Goal: Answer question/provide support

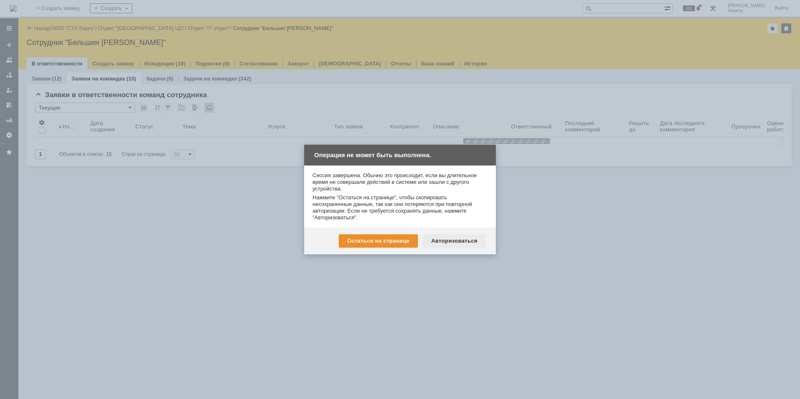
click at [471, 245] on div "Авторизоваться" at bounding box center [454, 240] width 63 height 13
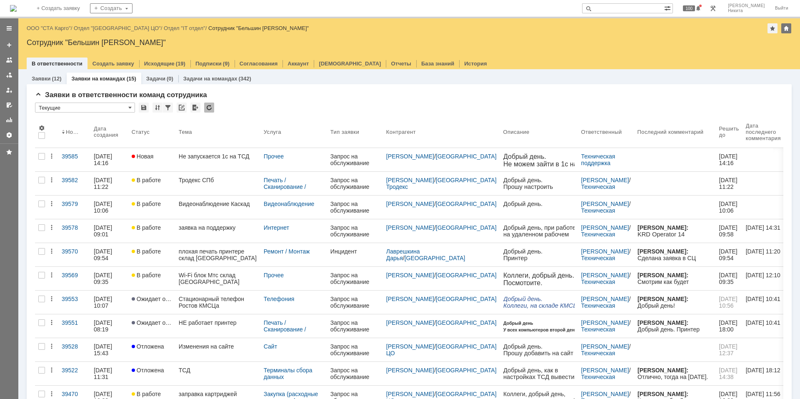
click at [207, 152] on link "Не запускается 1с на ТСД" at bounding box center [217, 159] width 85 height 23
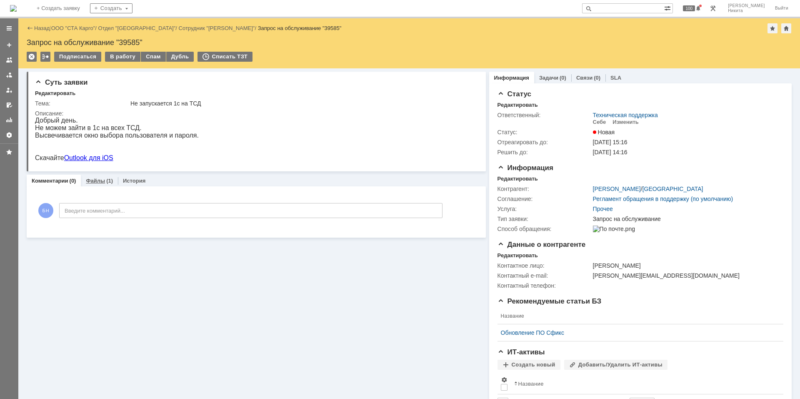
click at [103, 182] on div "Файлы (1)" at bounding box center [99, 180] width 27 height 5
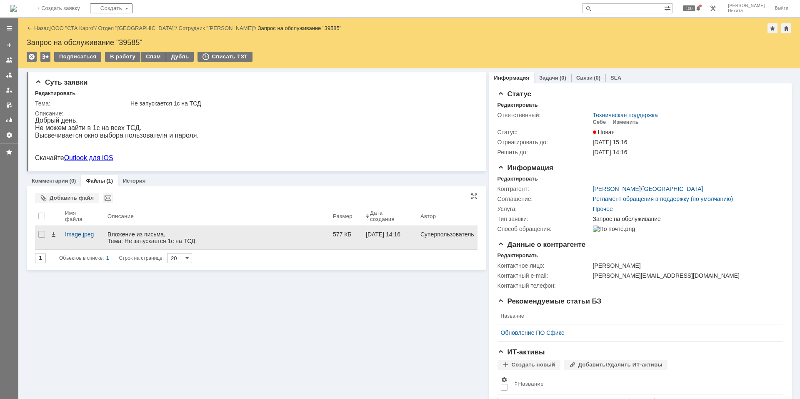
click at [132, 238] on div "Вложение из письма, Тема: Не запускается 1с на ТСД, Отправитель: Кузнецов Юрий …" at bounding box center [216, 244] width 219 height 27
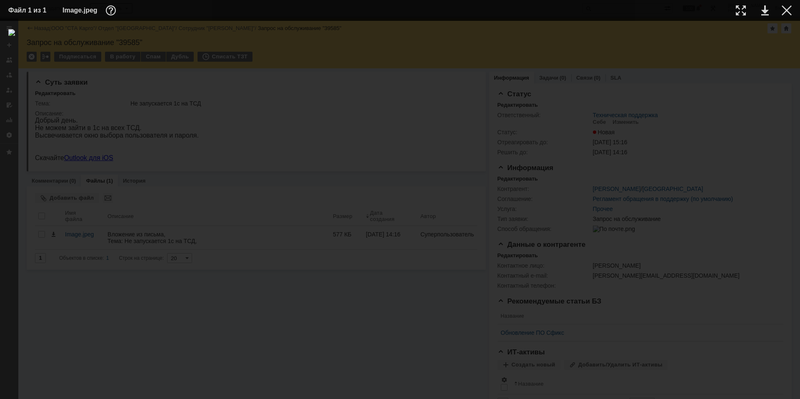
click at [143, 209] on div at bounding box center [399, 209] width 783 height 361
click at [788, 8] on div at bounding box center [786, 10] width 10 height 10
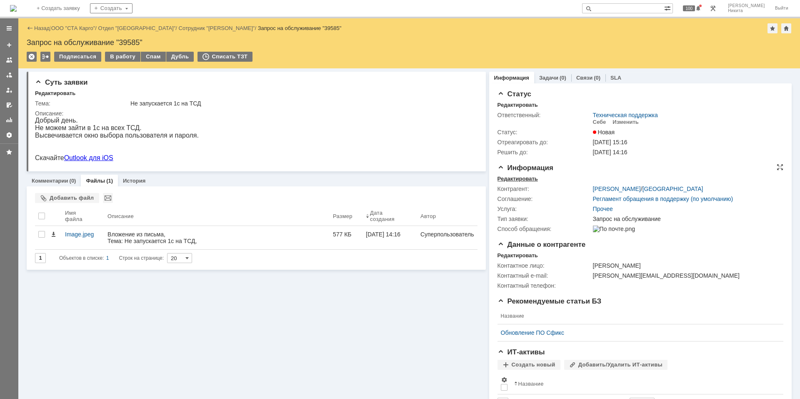
click at [509, 177] on div "Редактировать" at bounding box center [517, 178] width 40 height 7
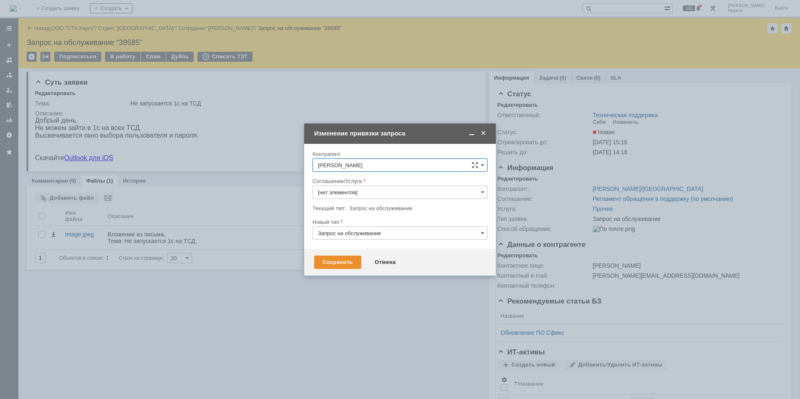
type input "Прочее"
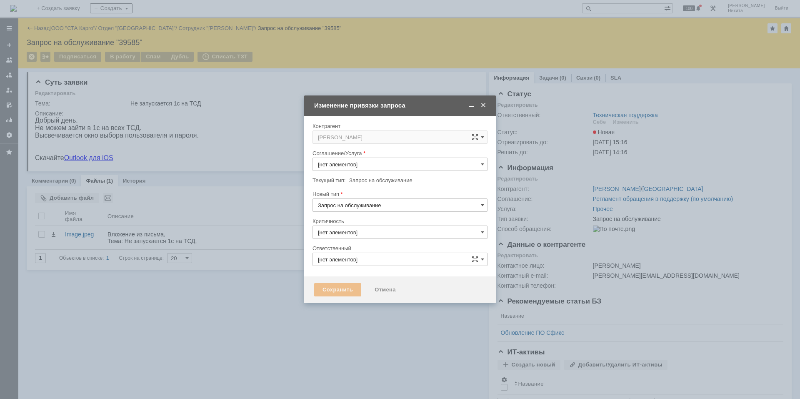
type input "3. Низкая"
type input "Техническая поддержка"
type input "Прочее"
type input "[не указано]"
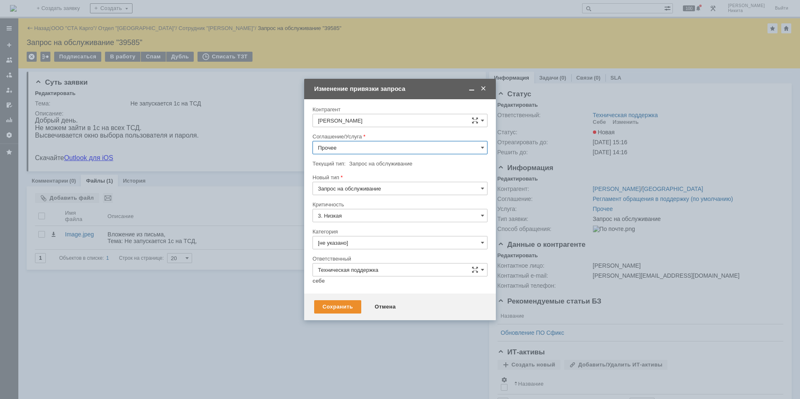
click at [358, 141] on input "Прочее" at bounding box center [399, 147] width 175 height 13
click at [379, 209] on span "Сервера (Active Directory)" at bounding box center [400, 208] width 164 height 7
type input "Сервера (Active Directory)"
click at [382, 189] on input "Запрос на обслуживание" at bounding box center [399, 188] width 175 height 13
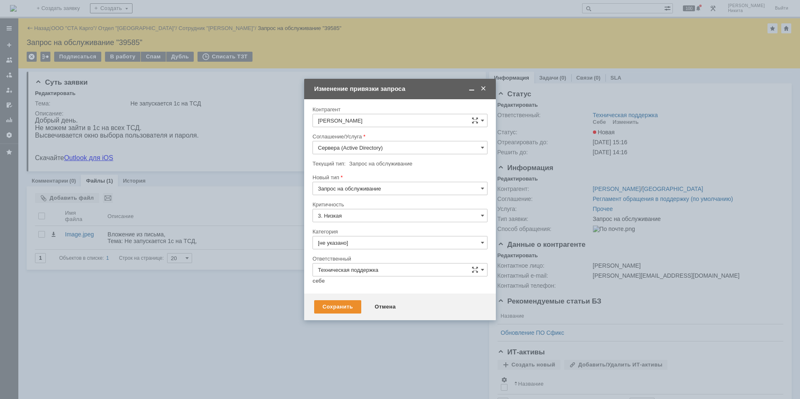
click at [367, 235] on div "Инцидент" at bounding box center [400, 230] width 174 height 13
type input "Инцидент"
click at [364, 238] on input "[не указано]" at bounding box center [399, 242] width 175 height 13
click at [359, 305] on div "Консультация пользователя" at bounding box center [400, 298] width 174 height 13
click at [359, 305] on div "Сохранить" at bounding box center [337, 306] width 47 height 13
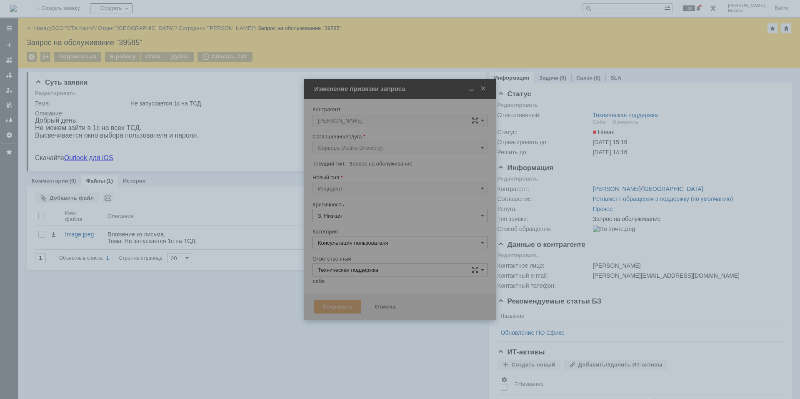
type input "Консультация пользователя"
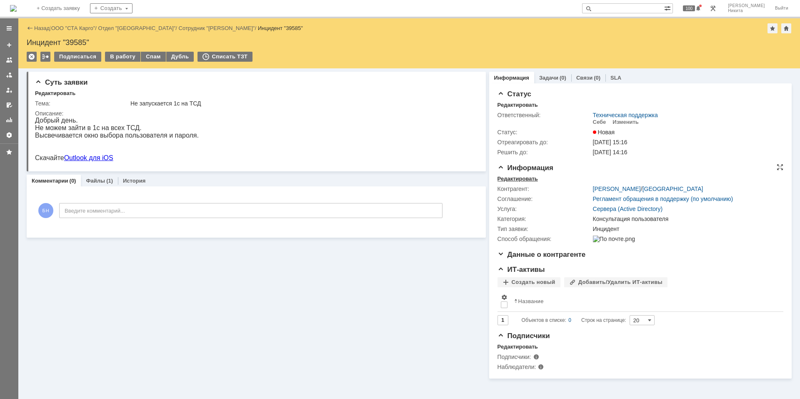
click at [504, 177] on div "Редактировать" at bounding box center [517, 178] width 40 height 7
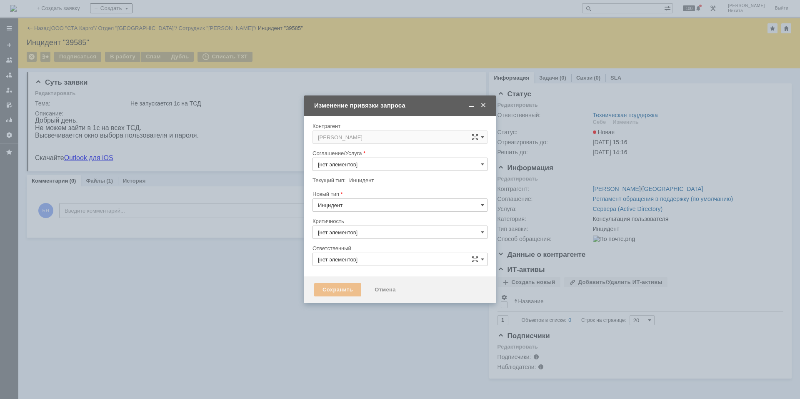
type input "3. Низкая"
type input "Консультация пользователя"
type input "Техническая поддержка"
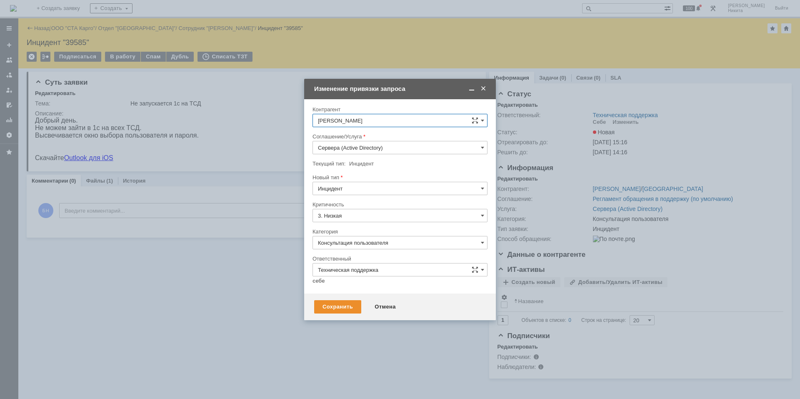
click at [358, 149] on input "Сервера (Active Directory)" at bounding box center [399, 147] width 175 height 13
click at [422, 298] on div "Сохранить Отмена" at bounding box center [400, 306] width 192 height 27
type input "Сервера (Active Directory)"
click at [371, 246] on input "Консультация пользователя" at bounding box center [399, 242] width 175 height 13
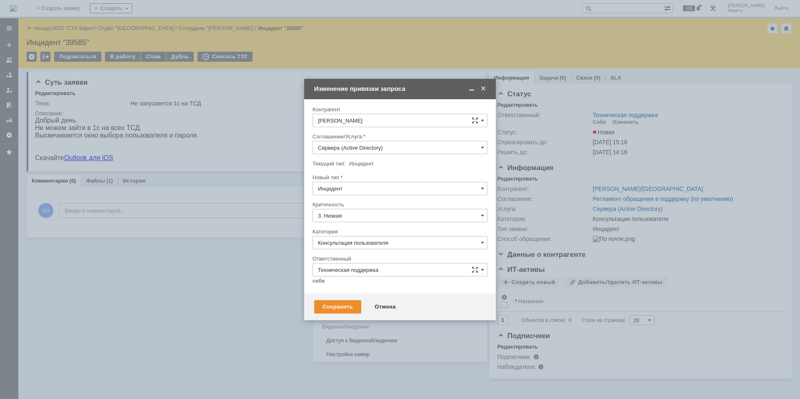
click at [356, 307] on div "Ошибка" at bounding box center [400, 312] width 174 height 13
type input "Ошибка"
click at [316, 284] on link "себе" at bounding box center [318, 280] width 12 height 7
type input "Бельшин Никита"
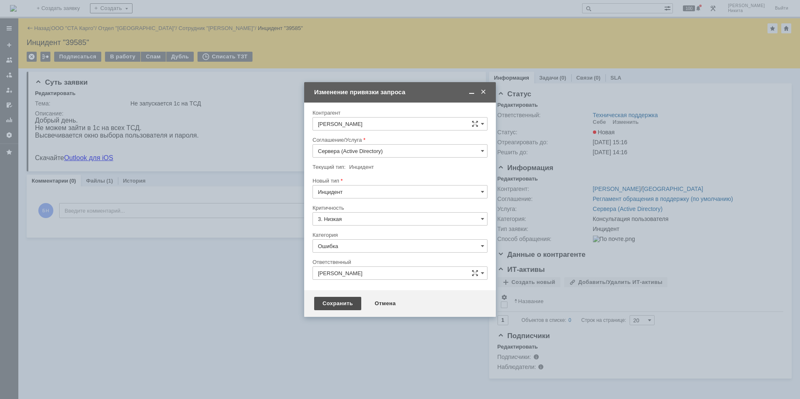
click at [329, 304] on div "Сохранить" at bounding box center [337, 303] width 47 height 13
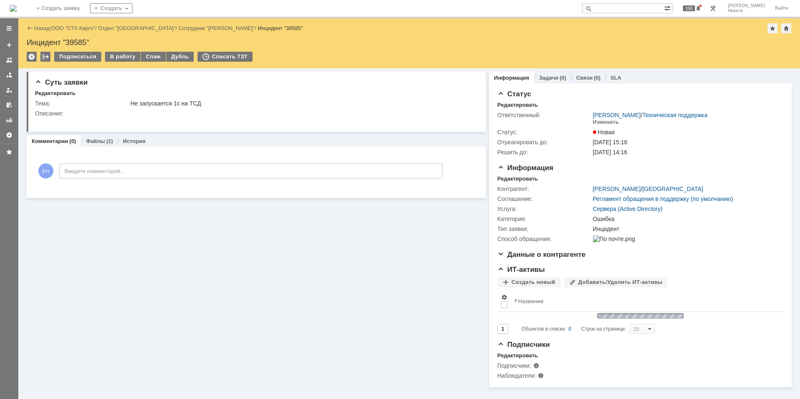
scroll to position [0, 0]
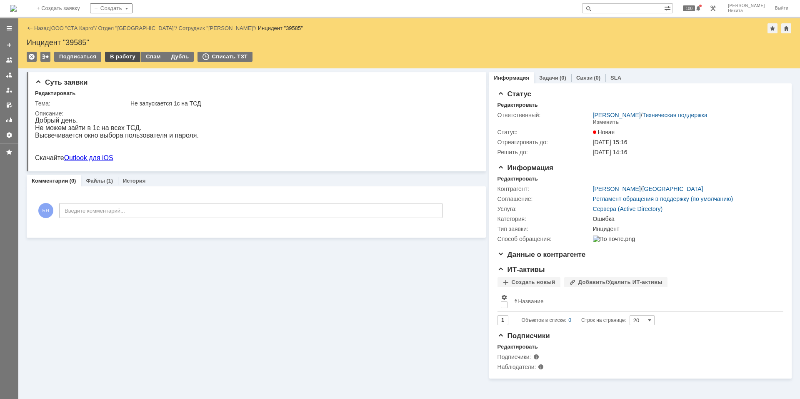
click at [125, 58] on div "В работу" at bounding box center [122, 57] width 35 height 10
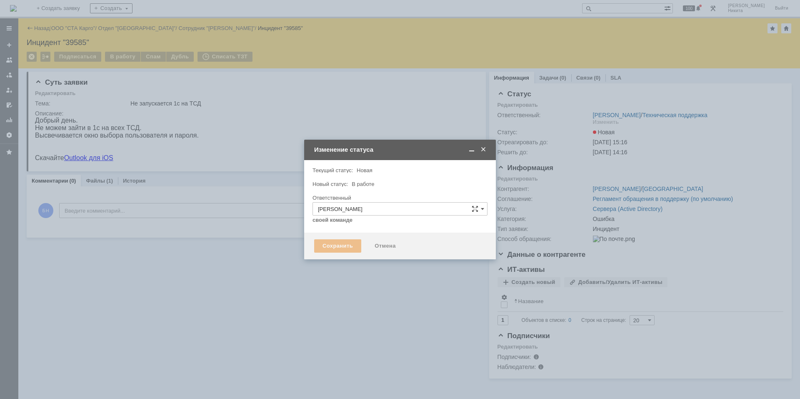
type input "Ошибка"
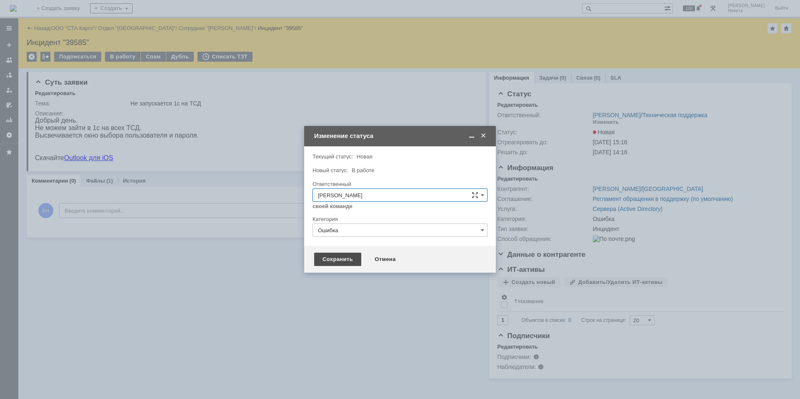
click at [337, 262] on div "Сохранить" at bounding box center [337, 258] width 47 height 13
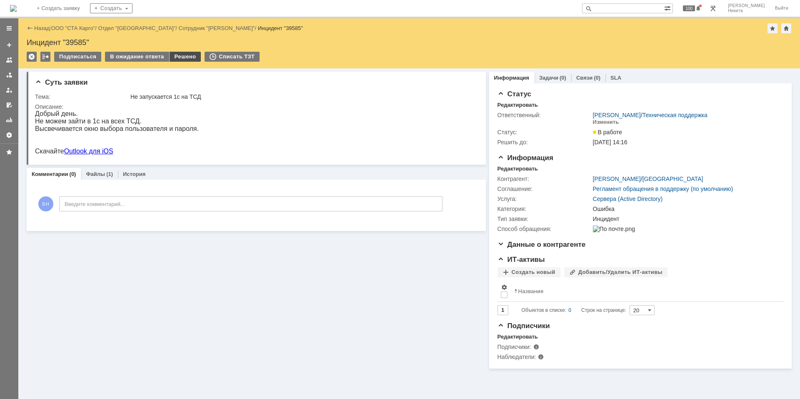
click at [186, 55] on div "Решено" at bounding box center [186, 57] width 32 height 10
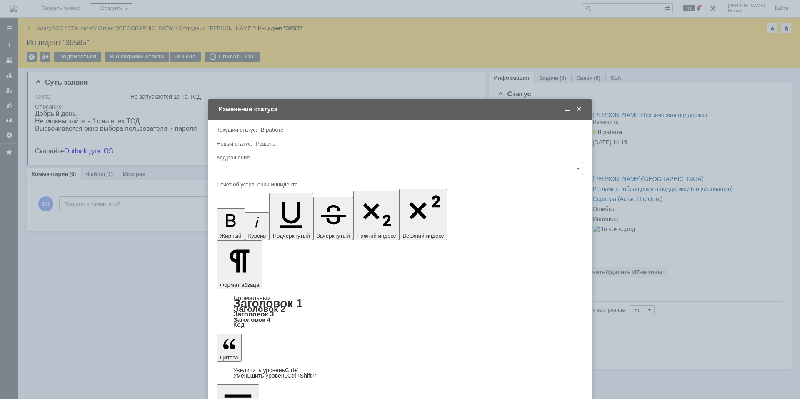
click at [300, 161] on div "Код решения" at bounding box center [400, 158] width 367 height 8
click at [299, 168] on input "text" at bounding box center [400, 168] width 367 height 13
click at [247, 281] on span "Решено" at bounding box center [400, 280] width 356 height 7
type input "Решено"
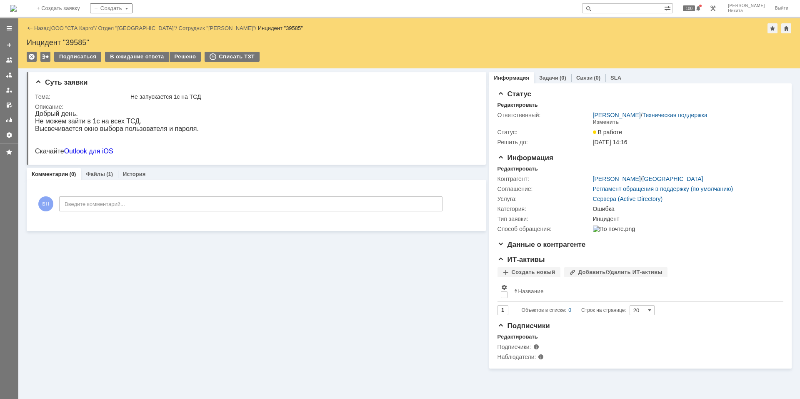
click at [17, 5] on img at bounding box center [13, 8] width 7 height 7
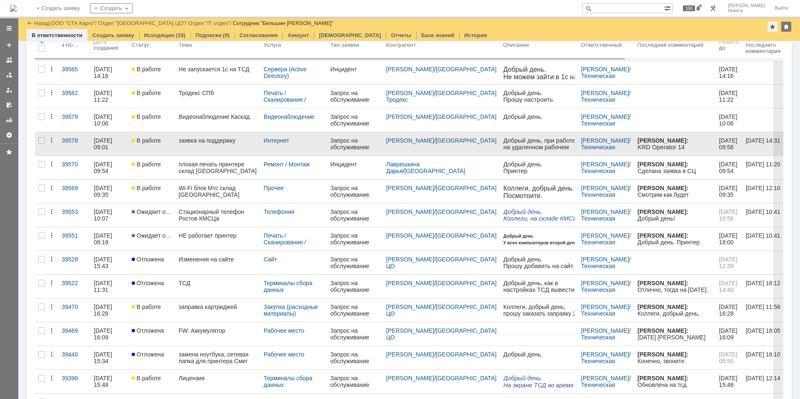
click at [209, 137] on link "заявка на поддержку" at bounding box center [217, 143] width 85 height 23
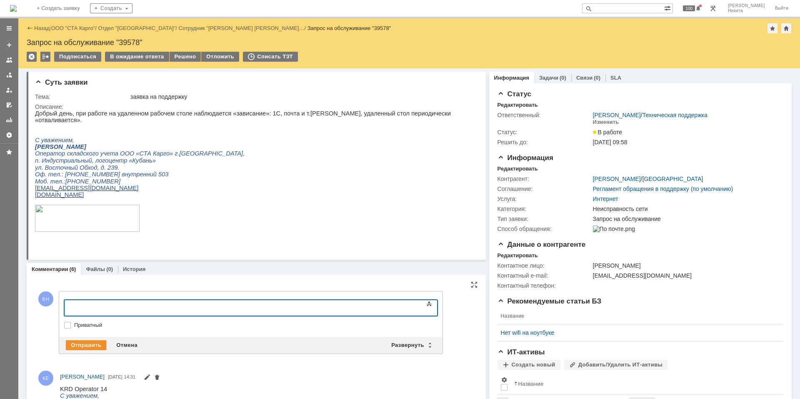
click at [95, 320] on div at bounding box center [250, 319] width 373 height 6
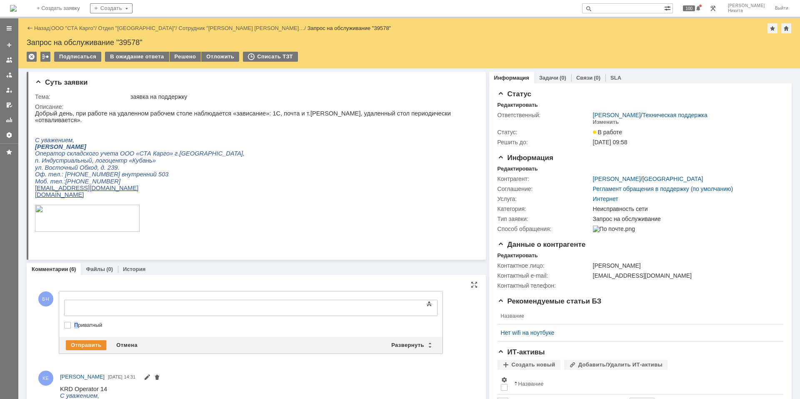
click at [76, 325] on label "Приватный" at bounding box center [255, 325] width 362 height 7
click at [92, 316] on div at bounding box center [250, 319] width 373 height 6
click at [74, 326] on label "Приватный" at bounding box center [255, 325] width 362 height 7
checkbox input "true"
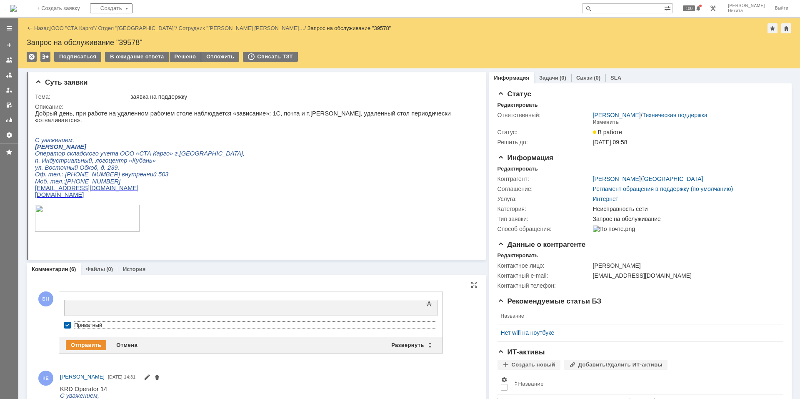
click at [82, 309] on div at bounding box center [132, 306] width 118 height 7
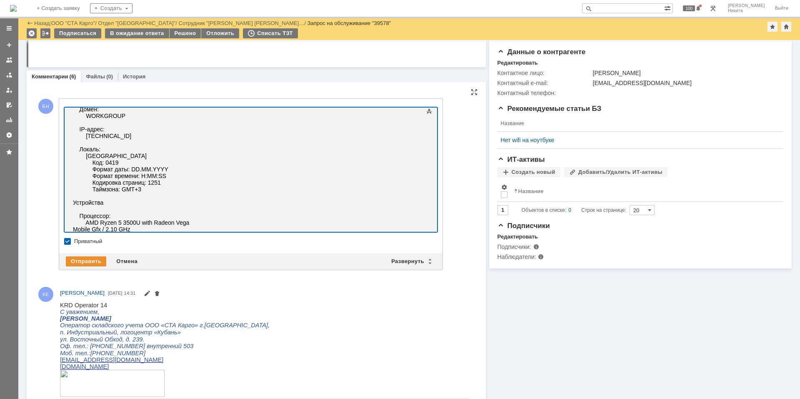
scroll to position [167, 0]
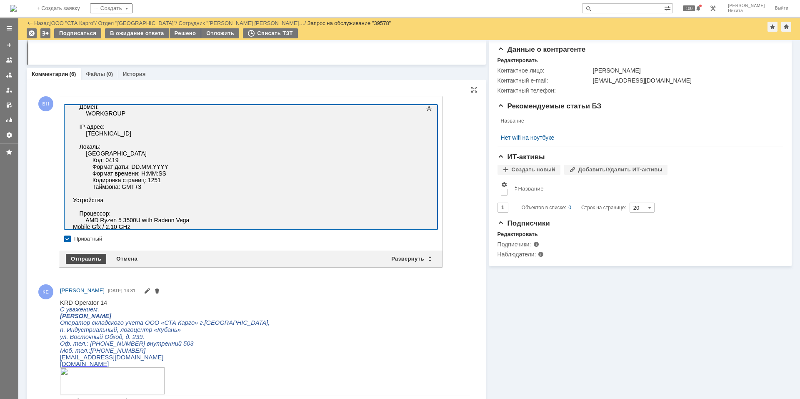
click at [91, 261] on div "Отправить" at bounding box center [86, 259] width 40 height 10
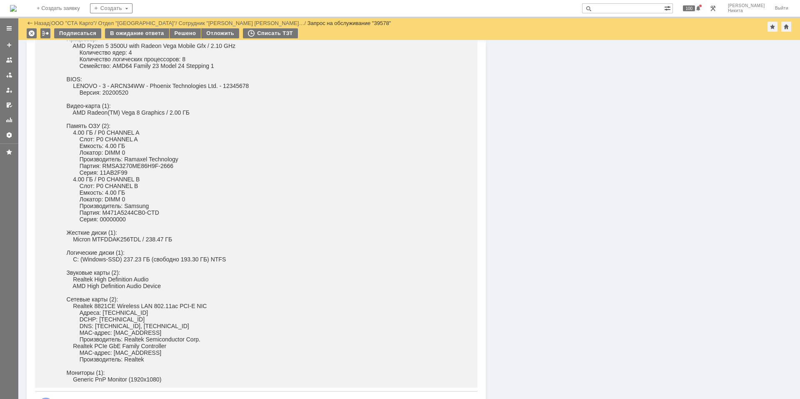
scroll to position [500, 0]
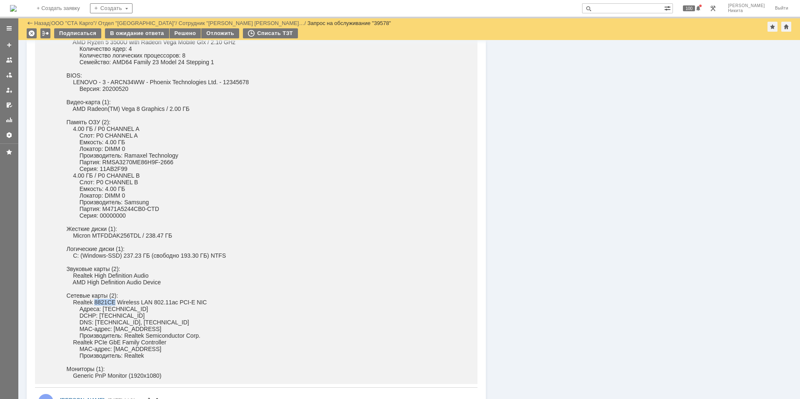
drag, startPoint x: 115, startPoint y: 301, endPoint x: 95, endPoint y: 298, distance: 20.6
click at [95, 299] on span "Realtek 8821CE Wireless LAN 802.11ac PCI-E NIC" at bounding box center [133, 302] width 147 height 7
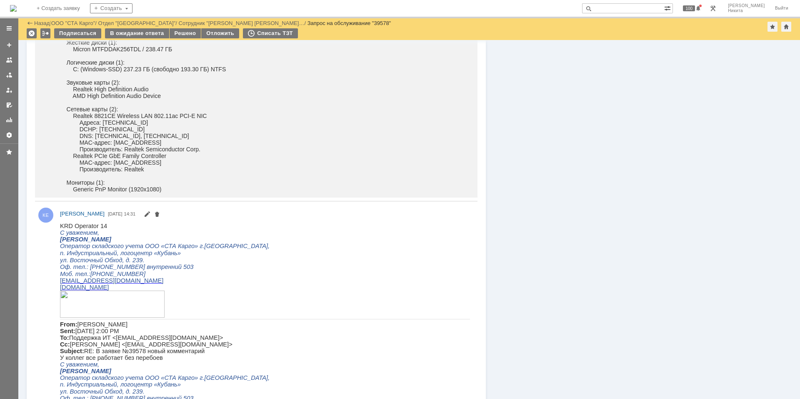
scroll to position [625, 0]
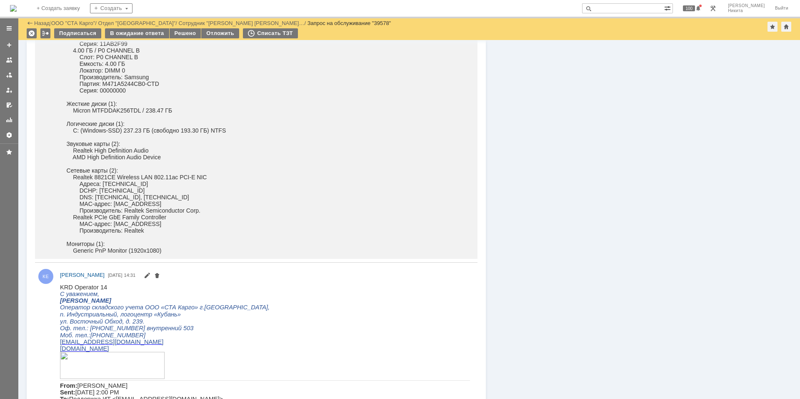
click at [237, 297] on p "С уважением," at bounding box center [265, 293] width 410 height 7
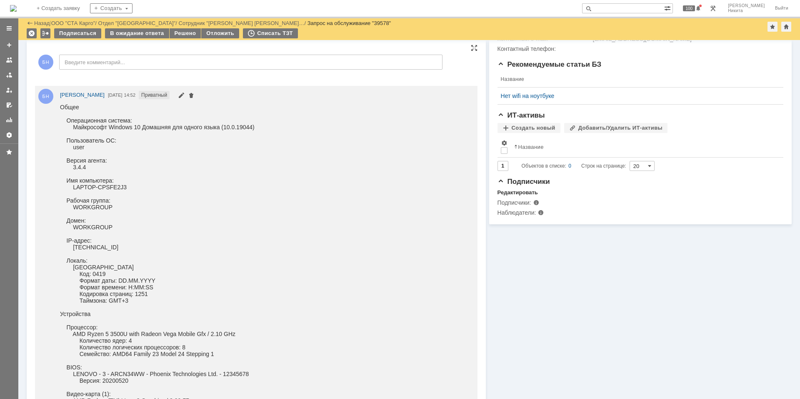
scroll to position [0, 0]
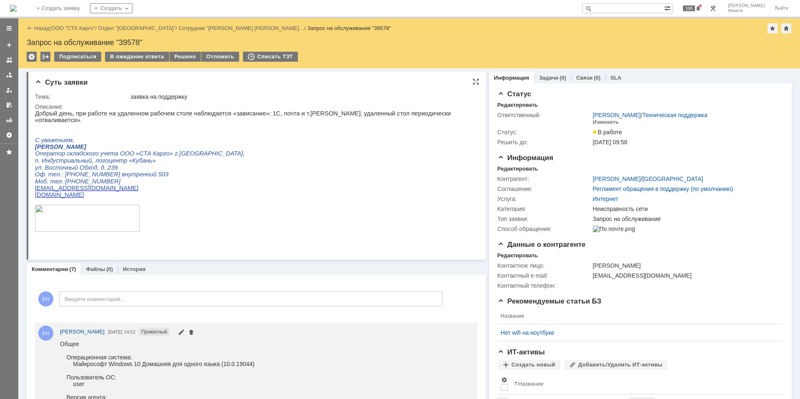
click at [367, 185] on p "kolesnikova.ek@stacargo.ru" at bounding box center [252, 188] width 435 height 7
click at [17, 10] on img at bounding box center [13, 8] width 7 height 7
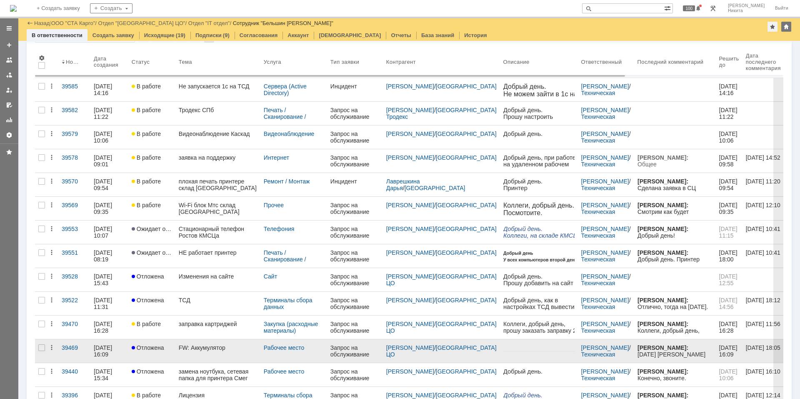
scroll to position [100, 0]
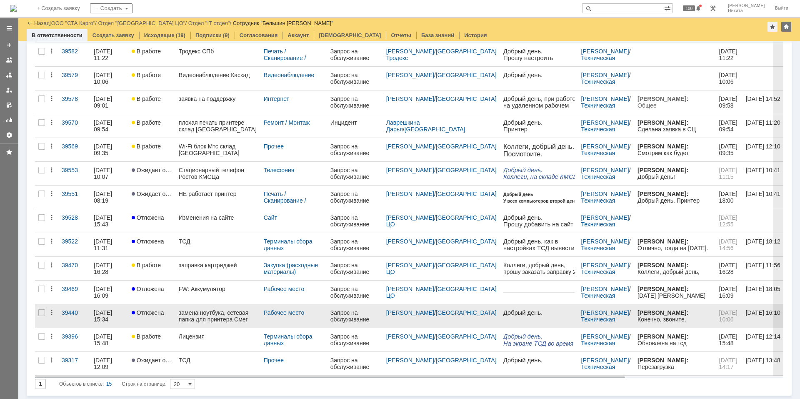
click at [216, 312] on div "замена ноутбука, сетевая папка для принтера Смег" at bounding box center [218, 315] width 78 height 13
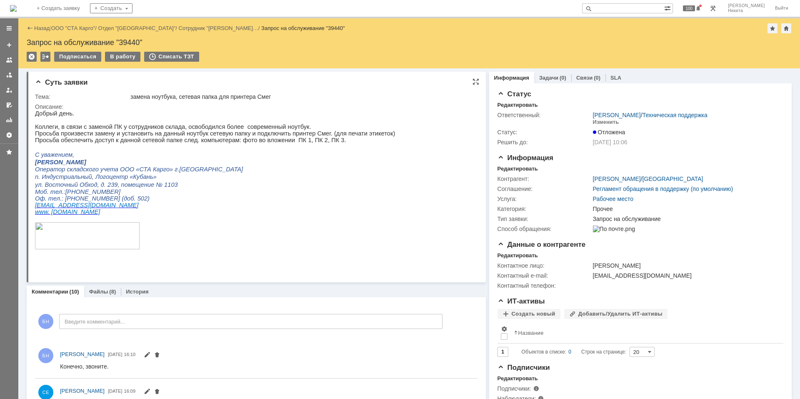
click at [249, 188] on p "ул. Восточный Обход, д. 239, помещение № 1103" at bounding box center [215, 184] width 360 height 7
click at [239, 151] on p at bounding box center [215, 146] width 360 height 7
click at [246, 151] on p at bounding box center [215, 146] width 360 height 7
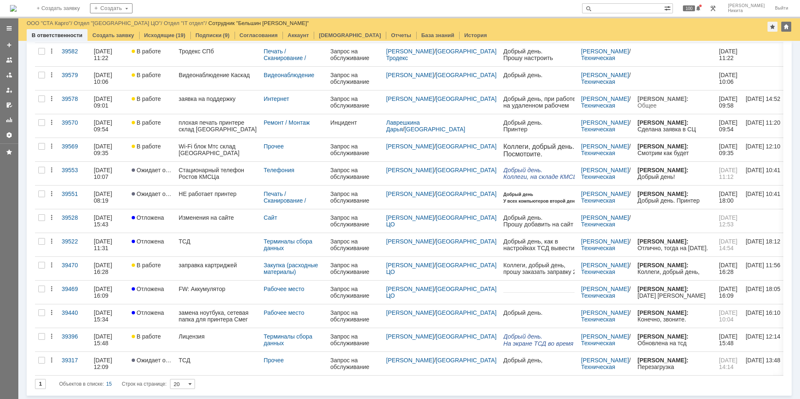
click at [17, 6] on img at bounding box center [13, 8] width 7 height 7
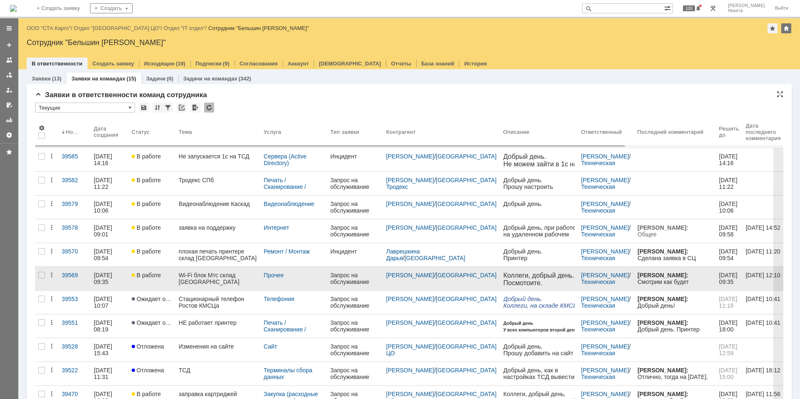
click at [216, 279] on div "Wi-Fi блок Мтс склад Краснодар" at bounding box center [218, 278] width 78 height 13
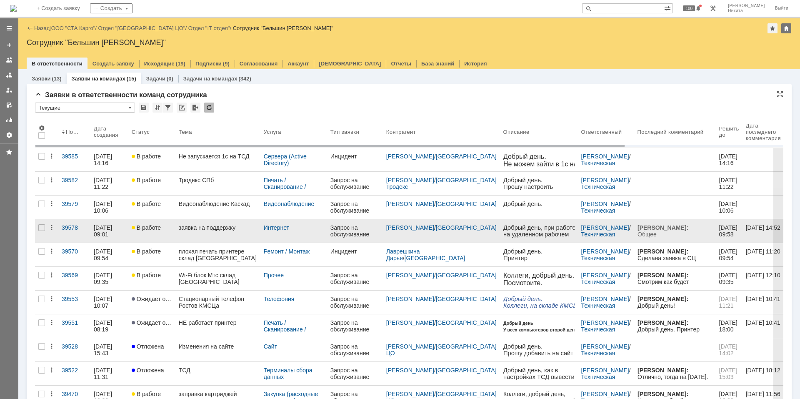
click at [203, 226] on div "заявка на поддержку" at bounding box center [218, 227] width 78 height 7
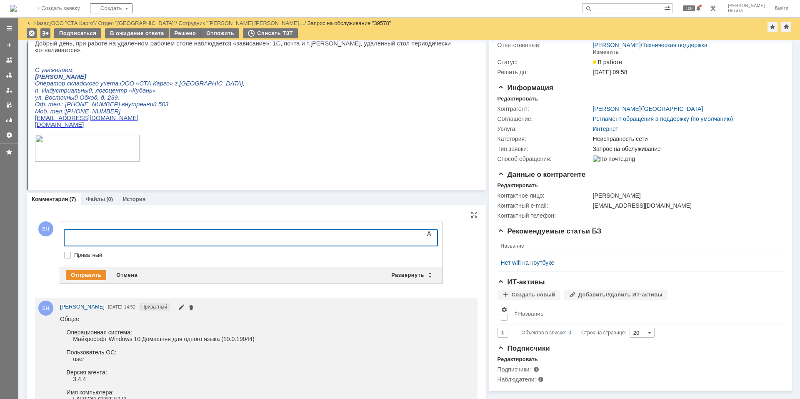
click at [122, 242] on body at bounding box center [132, 237] width 125 height 14
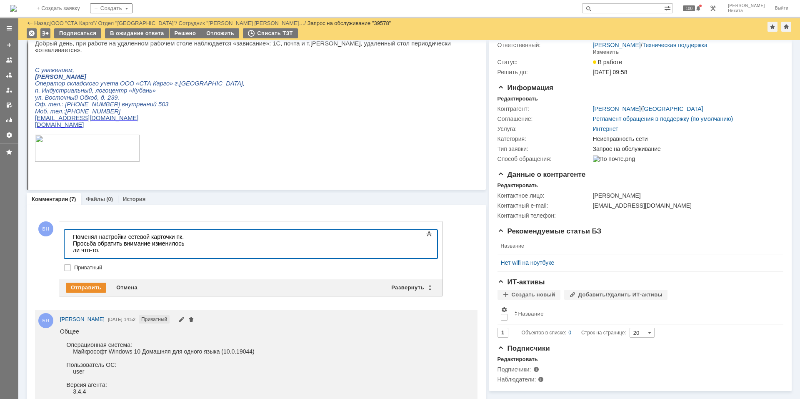
click at [191, 250] on div "Поменял настройки сетевой карточки пк. Просьба обратить внимание изменилось ли …" at bounding box center [132, 253] width 118 height 40
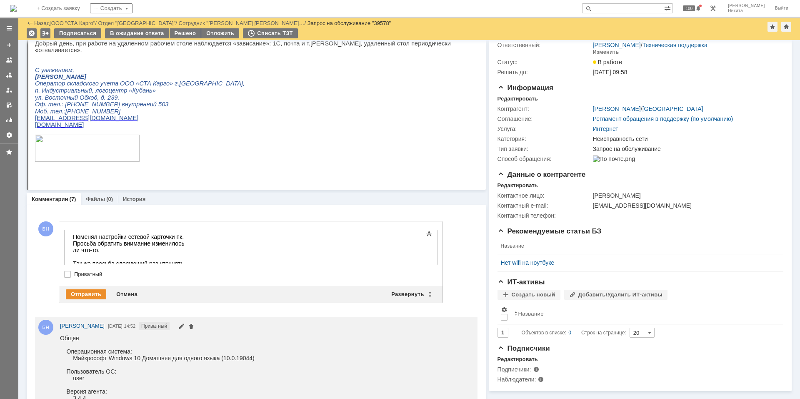
click at [150, 260] on body "Поменял настройки сетевой карточки пк. Просьба обратить внимание изменилось ли …" at bounding box center [132, 260] width 125 height 60
drag, startPoint x: 322, startPoint y: 237, endPoint x: 344, endPoint y: 249, distance: 24.9
click at [191, 237] on div "Поменял настройки сетевой карточки пк. Просьба обратить внимание изменилось ли …" at bounding box center [132, 266] width 118 height 67
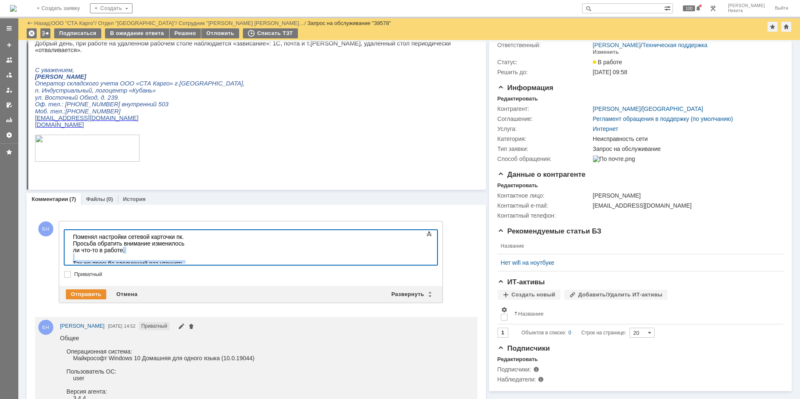
drag, startPoint x: 289, startPoint y: 256, endPoint x: 362, endPoint y: 235, distance: 76.1
click at [191, 235] on div "Поменял настройки сетевой карточки пк. Просьба обратить внимание изменилось ли …" at bounding box center [132, 266] width 118 height 67
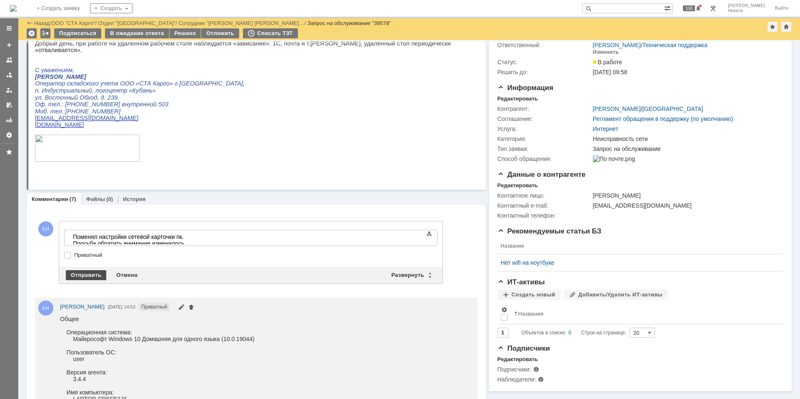
click at [81, 275] on div "Отправить" at bounding box center [86, 275] width 40 height 10
